Goal: Task Accomplishment & Management: Manage account settings

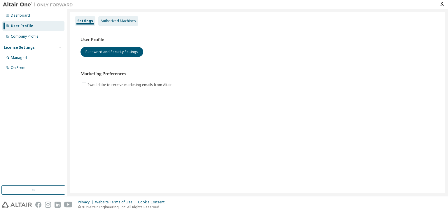
click at [123, 25] on div "Authorized Machines" at bounding box center [118, 20] width 40 height 9
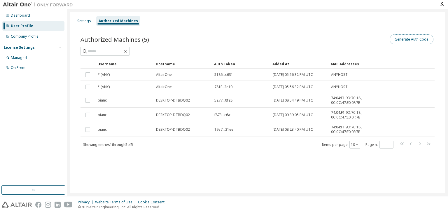
click at [424, 38] on button "Generate Auth Code" at bounding box center [412, 39] width 44 height 10
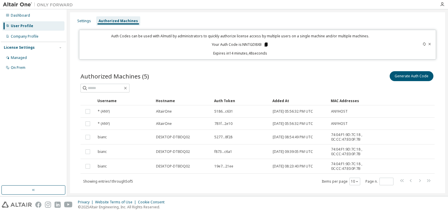
click at [265, 45] on icon at bounding box center [265, 45] width 3 height 4
